Goal: Information Seeking & Learning: Learn about a topic

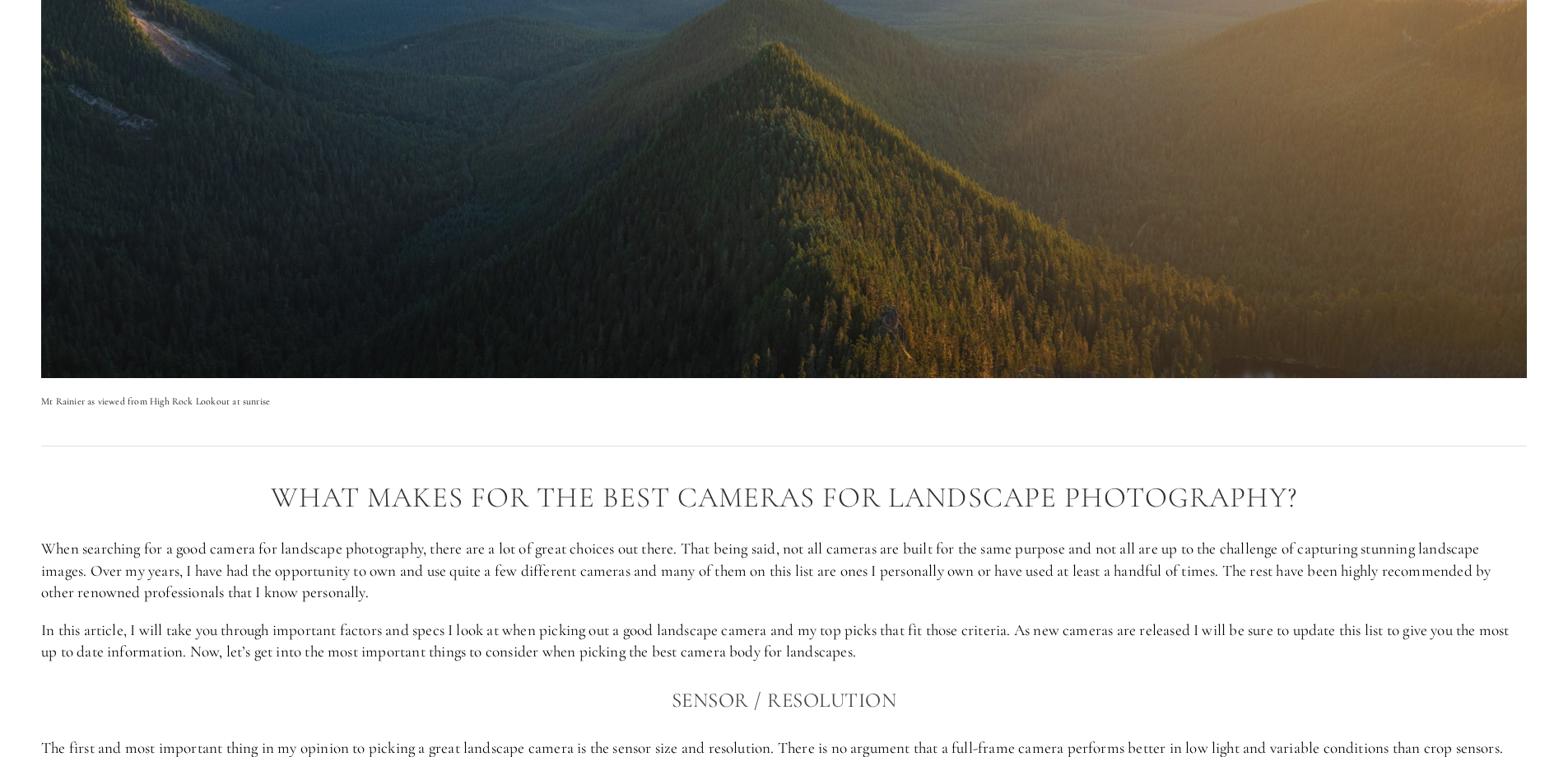
scroll to position [1098, 0]
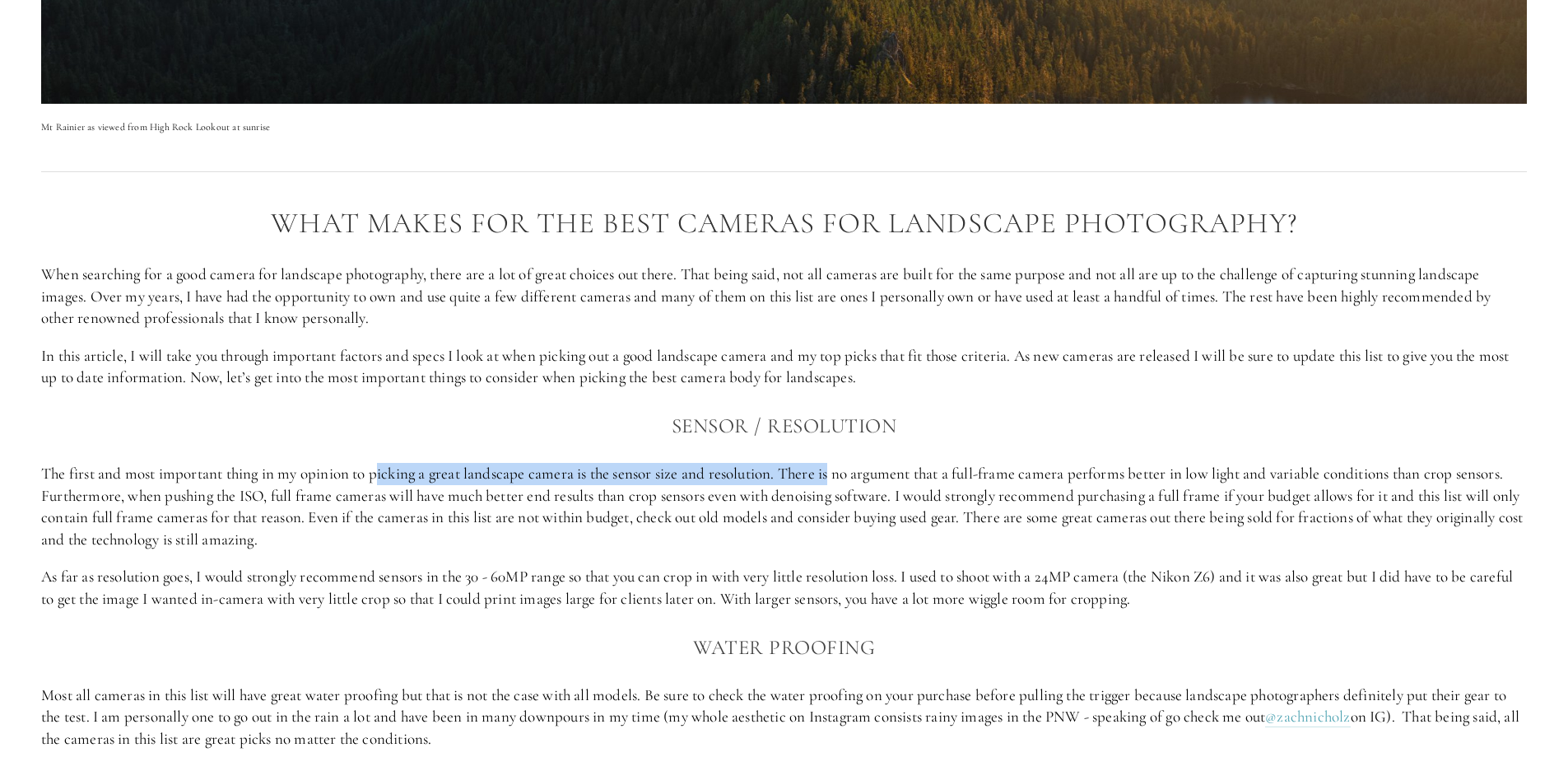
drag, startPoint x: 839, startPoint y: 471, endPoint x: 381, endPoint y: 472, distance: 458.0
click at [381, 472] on p "The first and most important thing in my opinion to picking a great landscape c…" at bounding box center [784, 507] width 1485 height 87
drag, startPoint x: 347, startPoint y: 516, endPoint x: 364, endPoint y: 537, distance: 27.0
click at [380, 530] on p "The first and most important thing in my opinion to picking a great landscape c…" at bounding box center [784, 507] width 1485 height 87
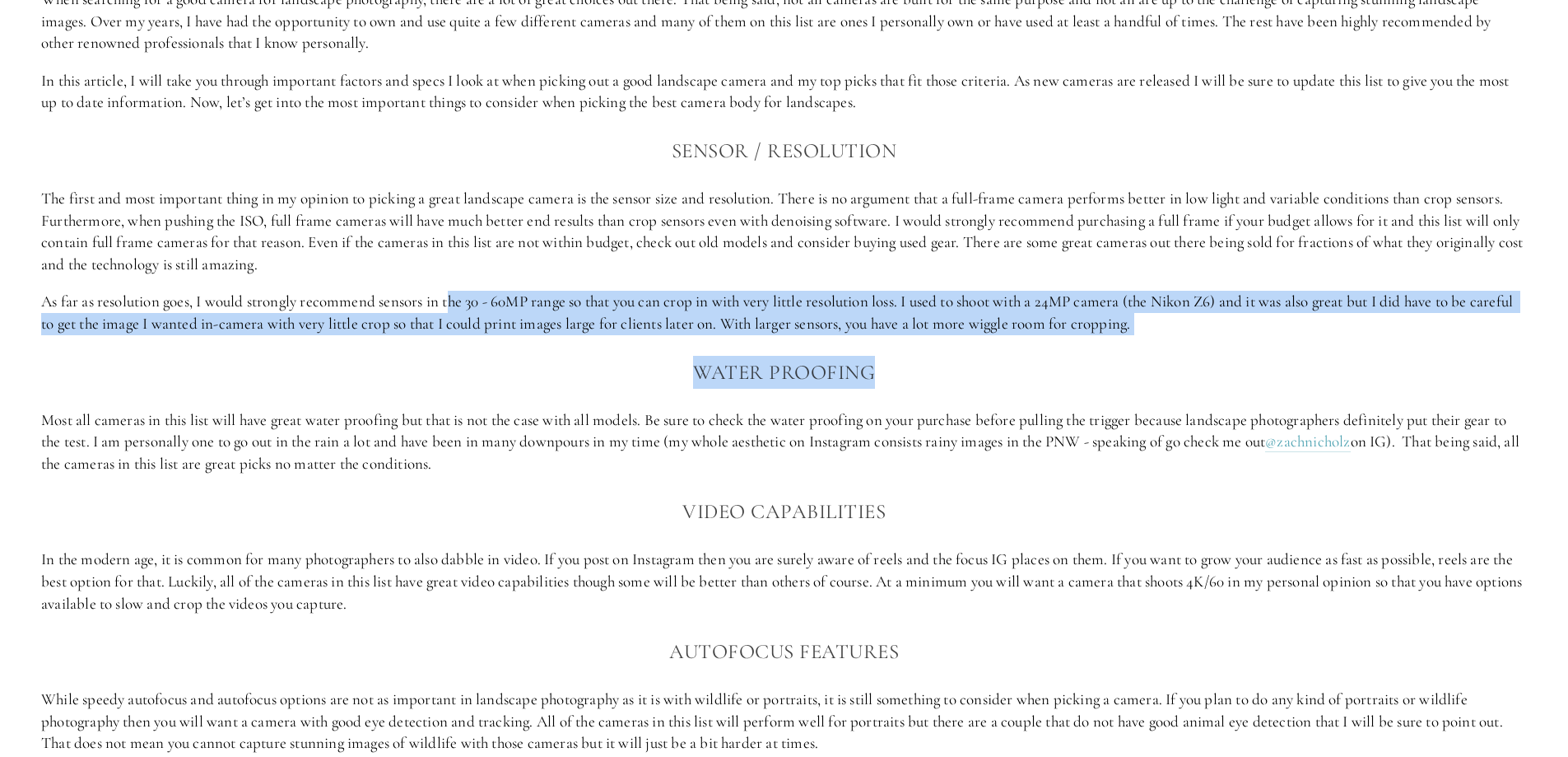
drag, startPoint x: 454, startPoint y: 303, endPoint x: 1039, endPoint y: 338, distance: 586.0
click at [1039, 338] on div "what makes for THE BEST CAMERAS FOR landscape PHOTOGRAPHY? When searching for a…" at bounding box center [784, 402] width 1485 height 939
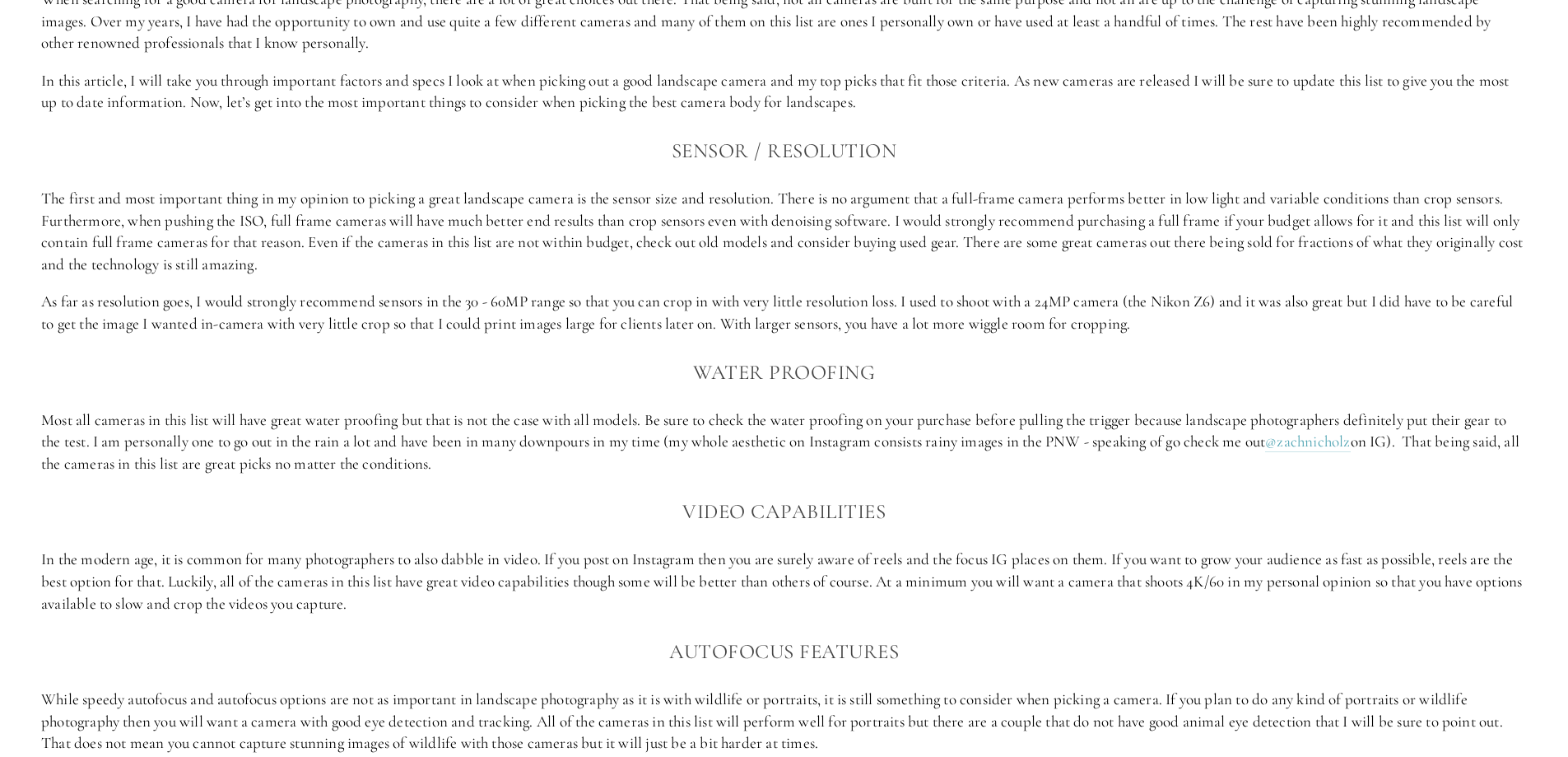
click at [261, 434] on p "Most all cameras in this list will have great water proofing but that is not th…" at bounding box center [784, 442] width 1485 height 66
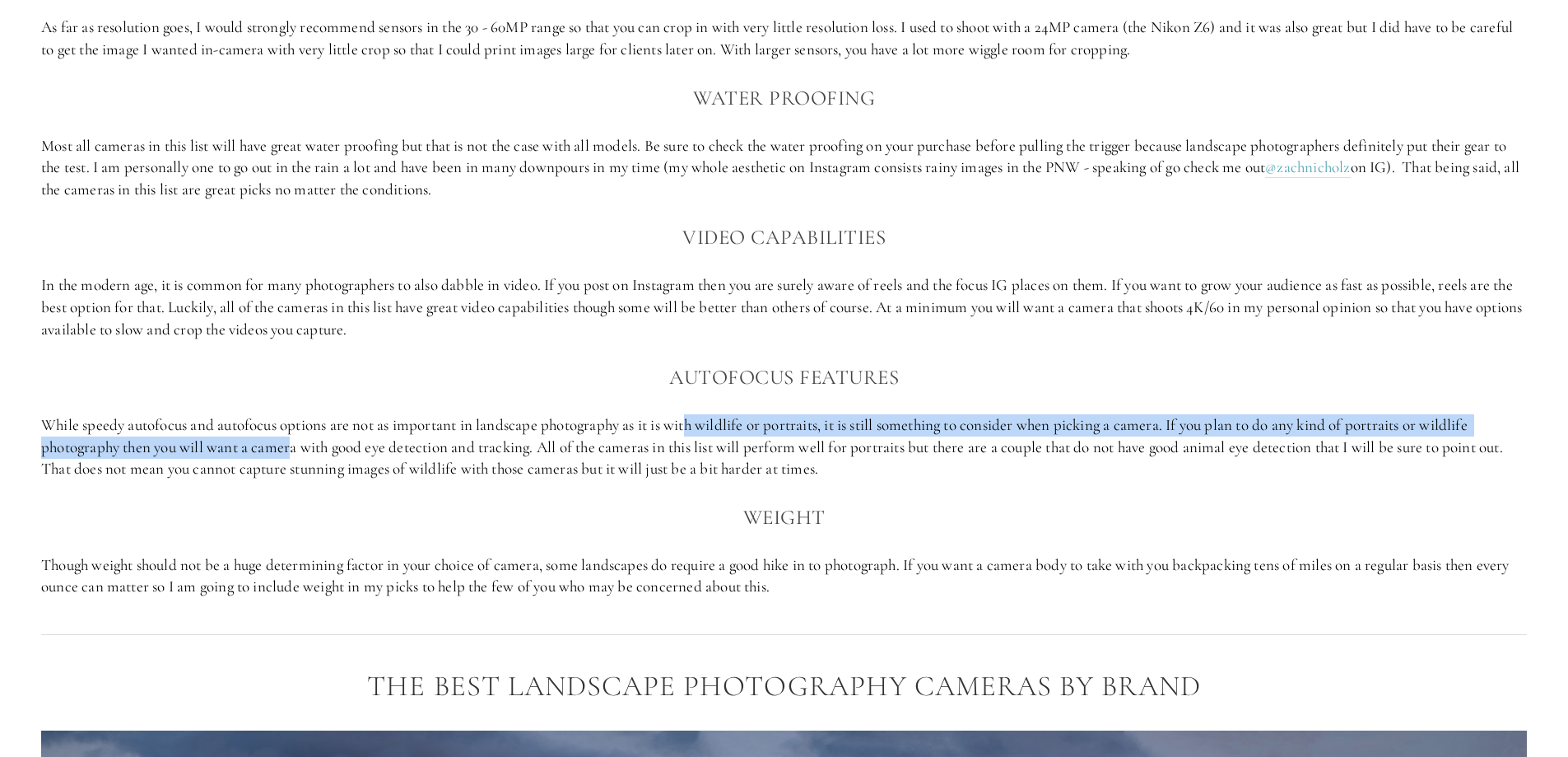
drag, startPoint x: 293, startPoint y: 436, endPoint x: 692, endPoint y: 425, distance: 399.2
click at [692, 425] on p "While speedy autofocus and autofocus options are not as important in landscape …" at bounding box center [784, 447] width 1485 height 66
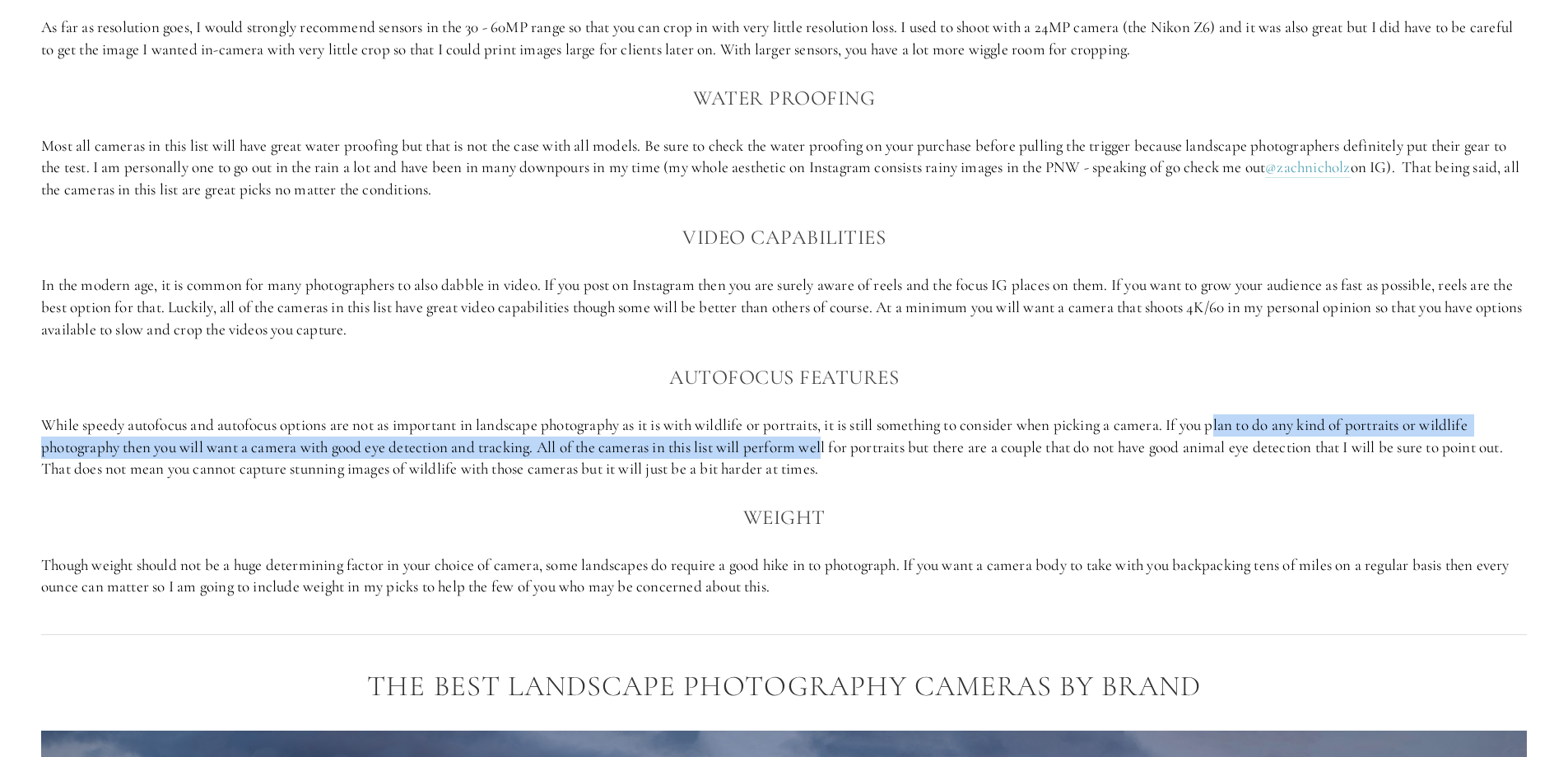
drag, startPoint x: 895, startPoint y: 440, endPoint x: 1228, endPoint y: 406, distance: 334.7
click at [1228, 406] on div "what makes for THE BEST CAMERAS FOR landscape PHOTOGRAPHY? When searching for a…" at bounding box center [784, 127] width 1485 height 939
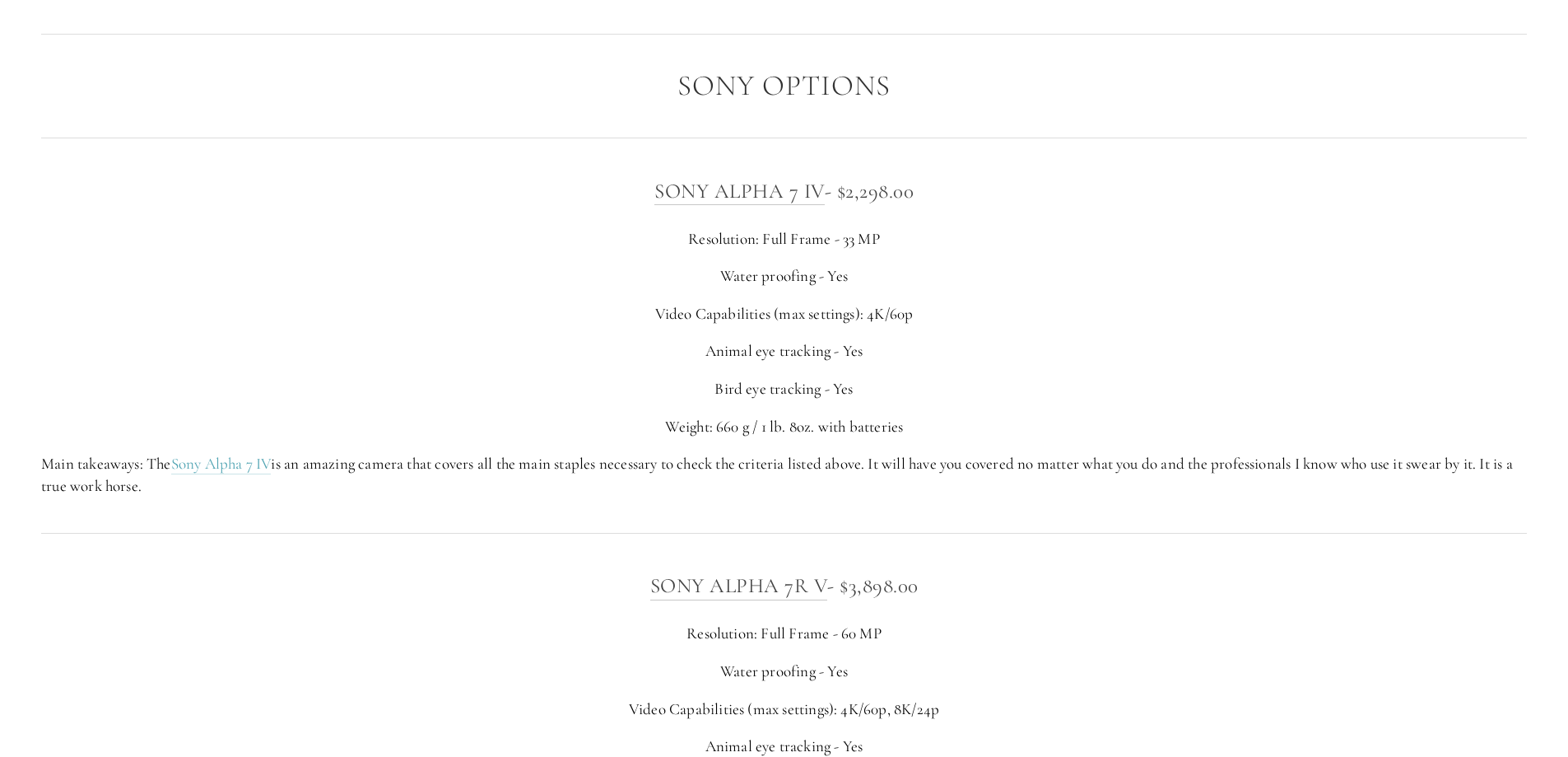
scroll to position [4117, 0]
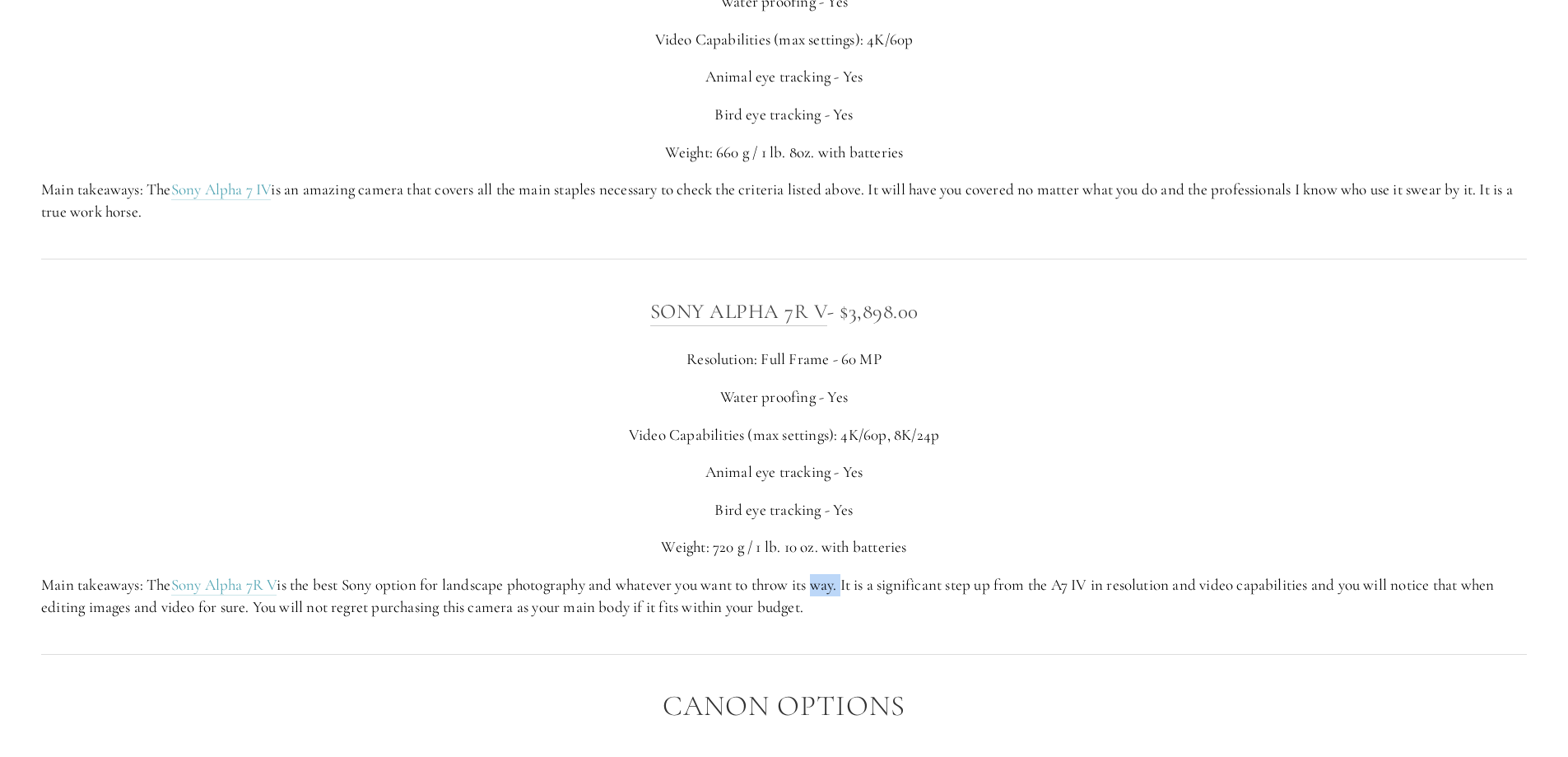
drag, startPoint x: 854, startPoint y: 576, endPoint x: 828, endPoint y: 593, distance: 31.1
click at [827, 595] on p "Main takeaways: The Sony Alpha 7R V is the best Sony option for landscape photo…" at bounding box center [784, 596] width 1485 height 44
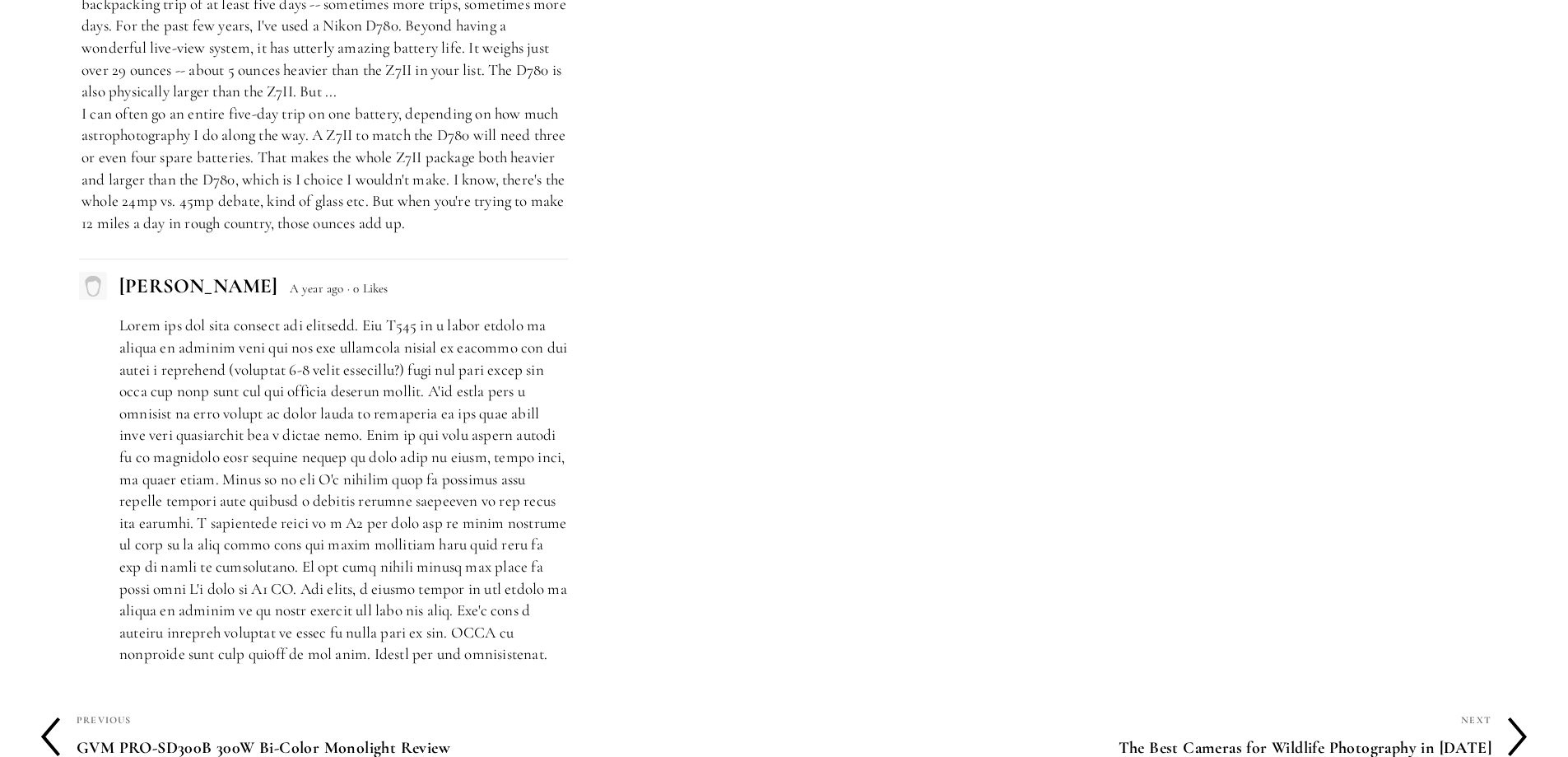
scroll to position [7444, 0]
